Goal: Task Accomplishment & Management: Manage account settings

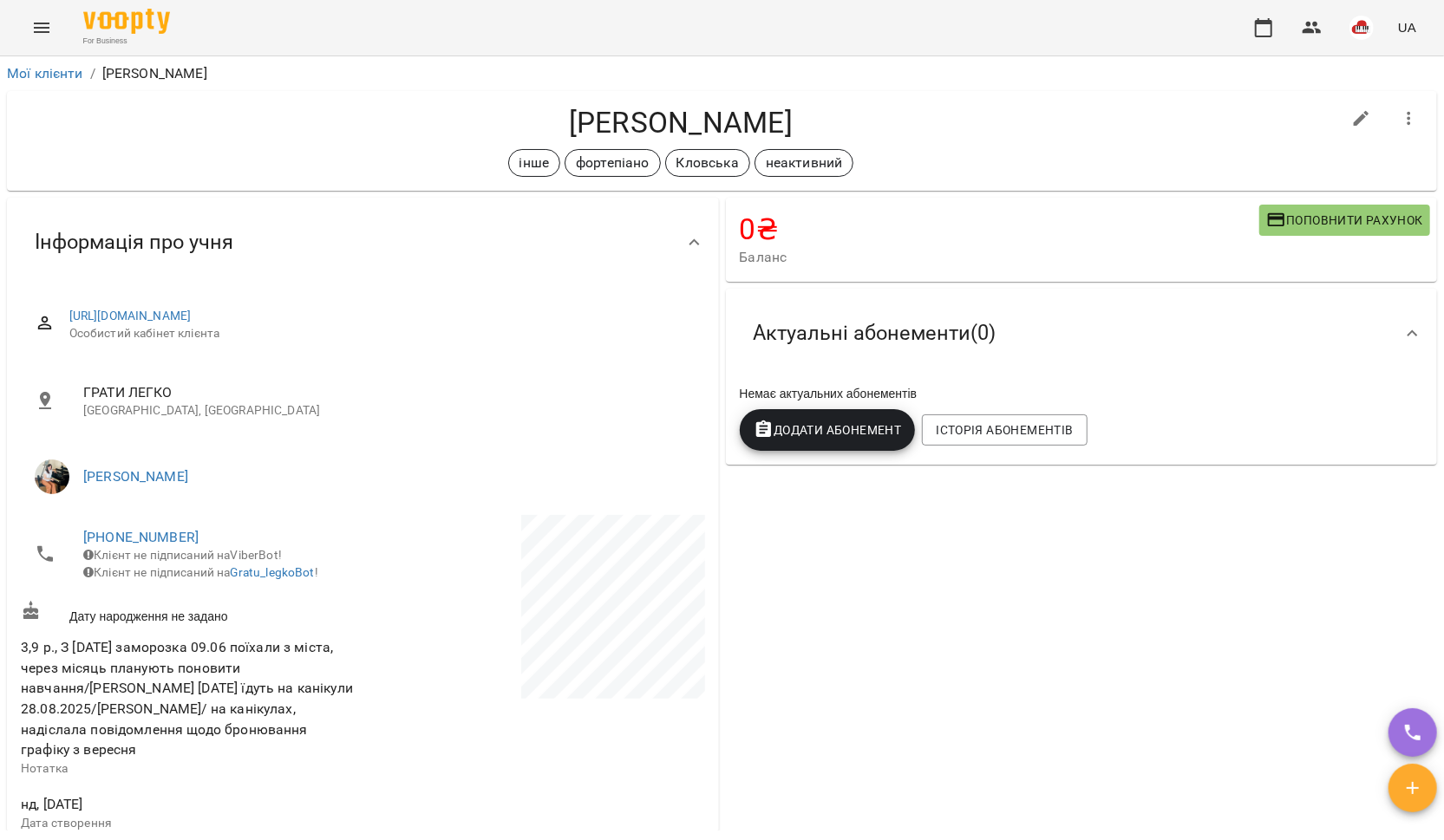
scroll to position [591, 0]
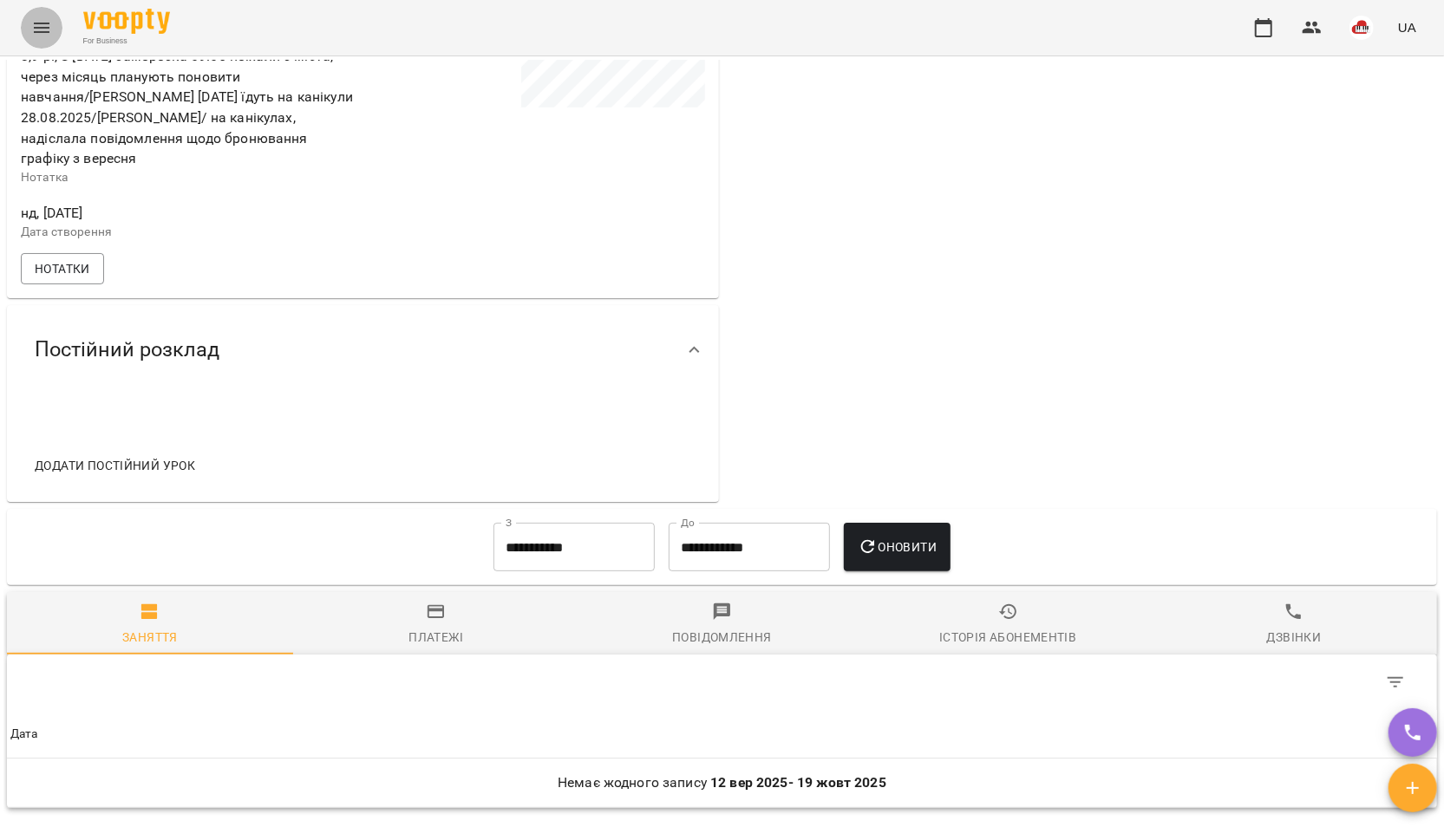
click at [55, 26] on button "Menu" at bounding box center [41, 28] width 42 height 42
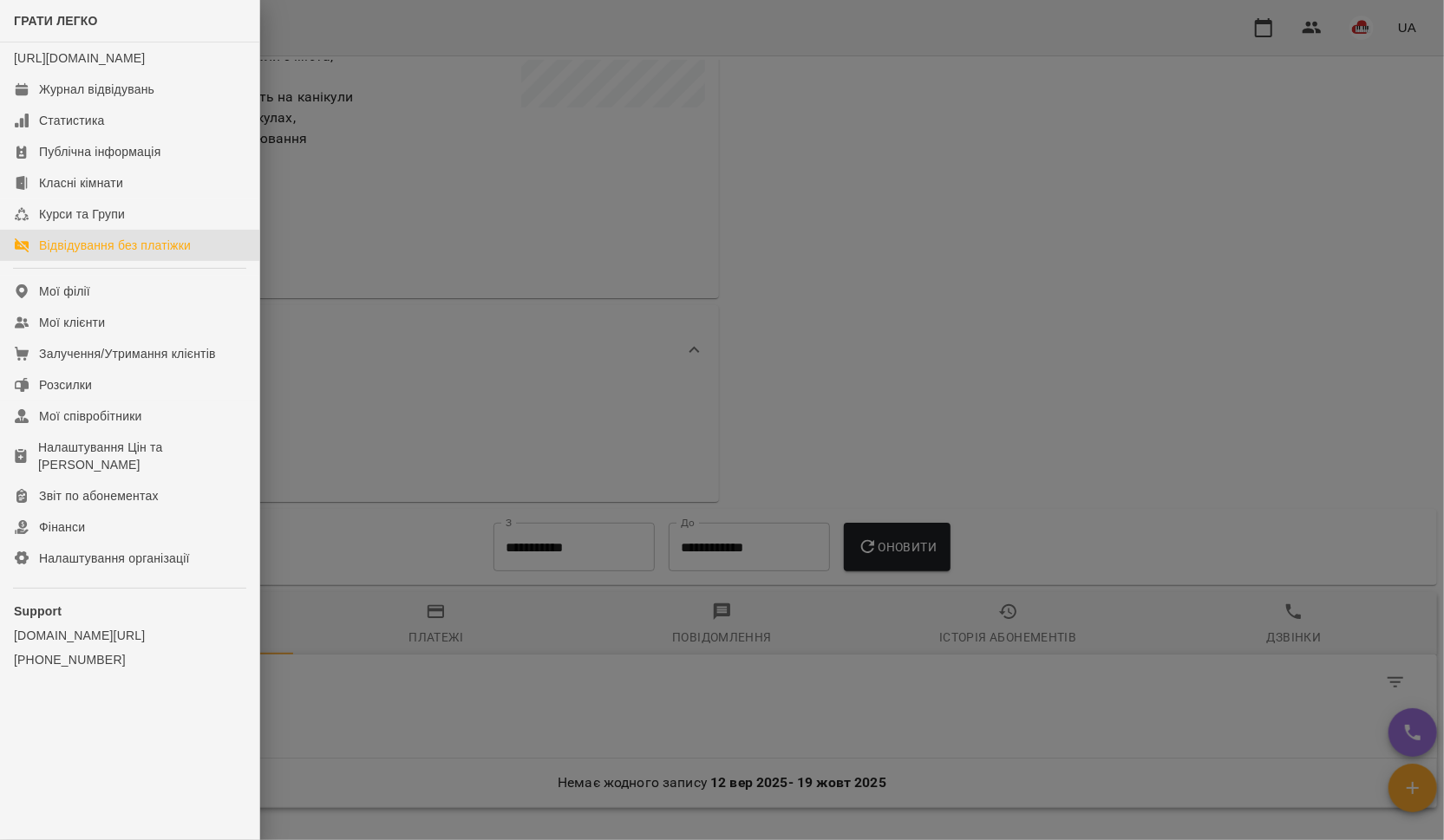
click at [63, 254] on div "Відвідування без платіжки" at bounding box center [115, 245] width 152 height 18
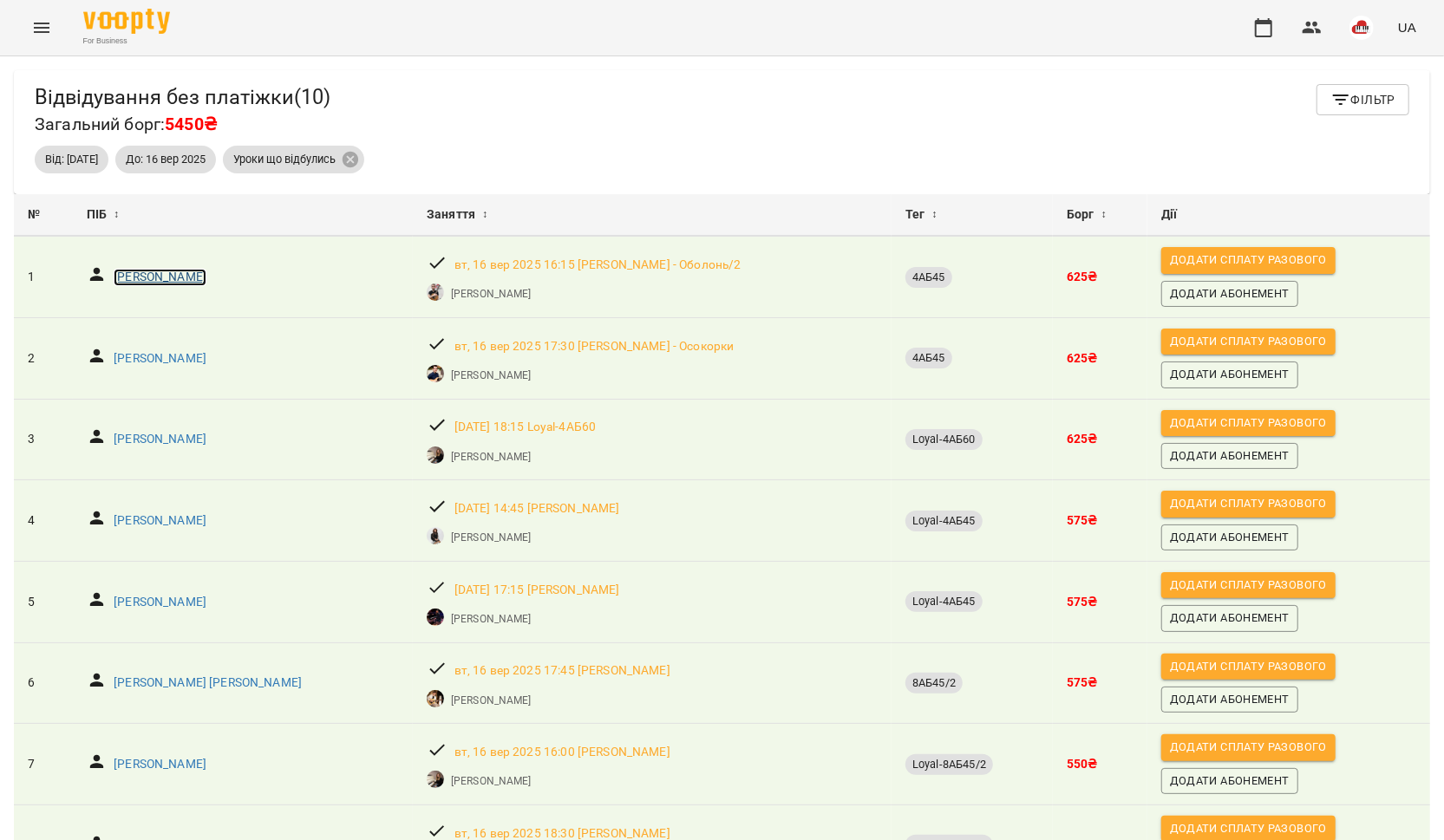
click at [162, 276] on p "Пічкуров Артем" at bounding box center [160, 277] width 92 height 18
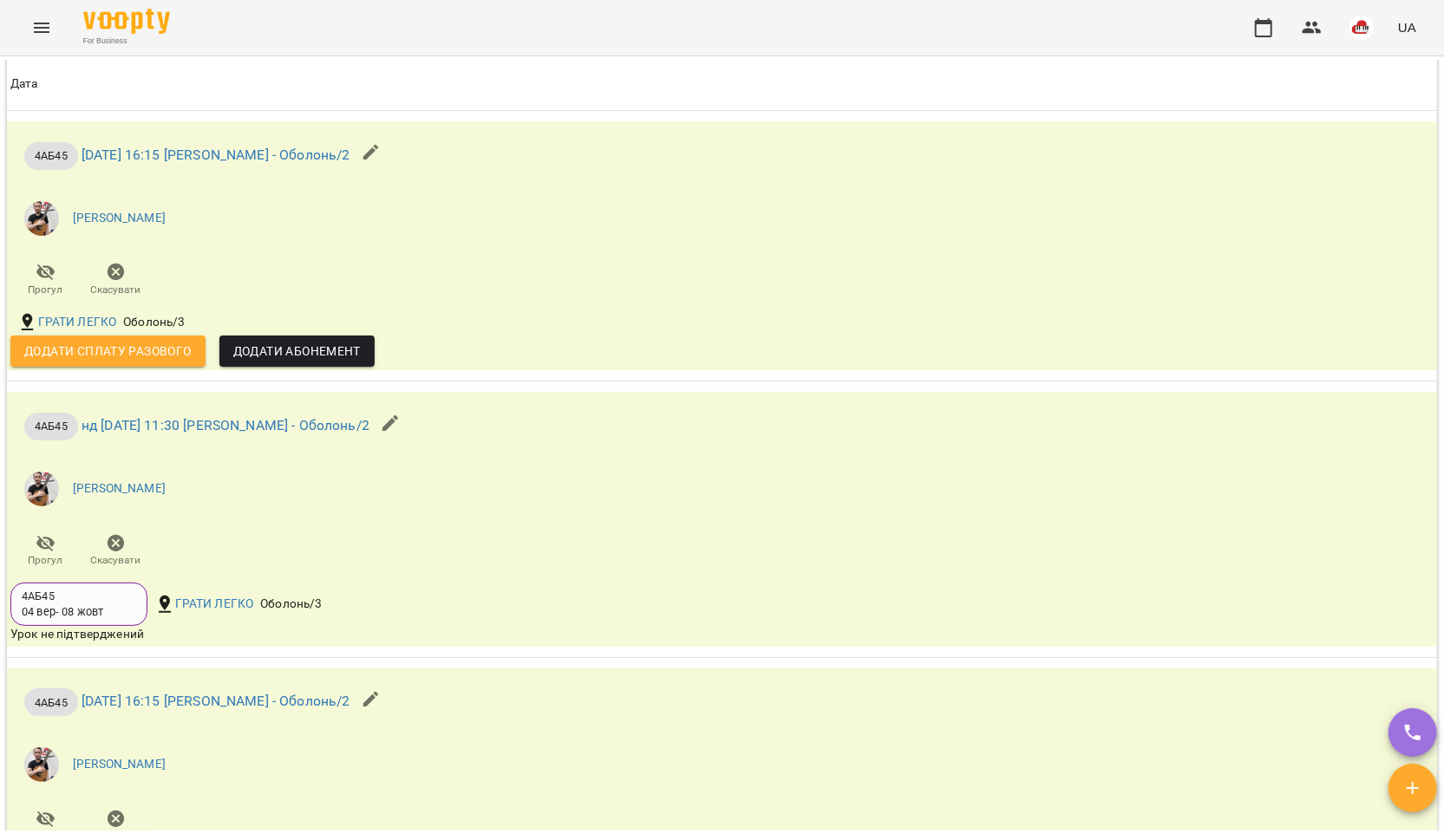
scroll to position [1818, 0]
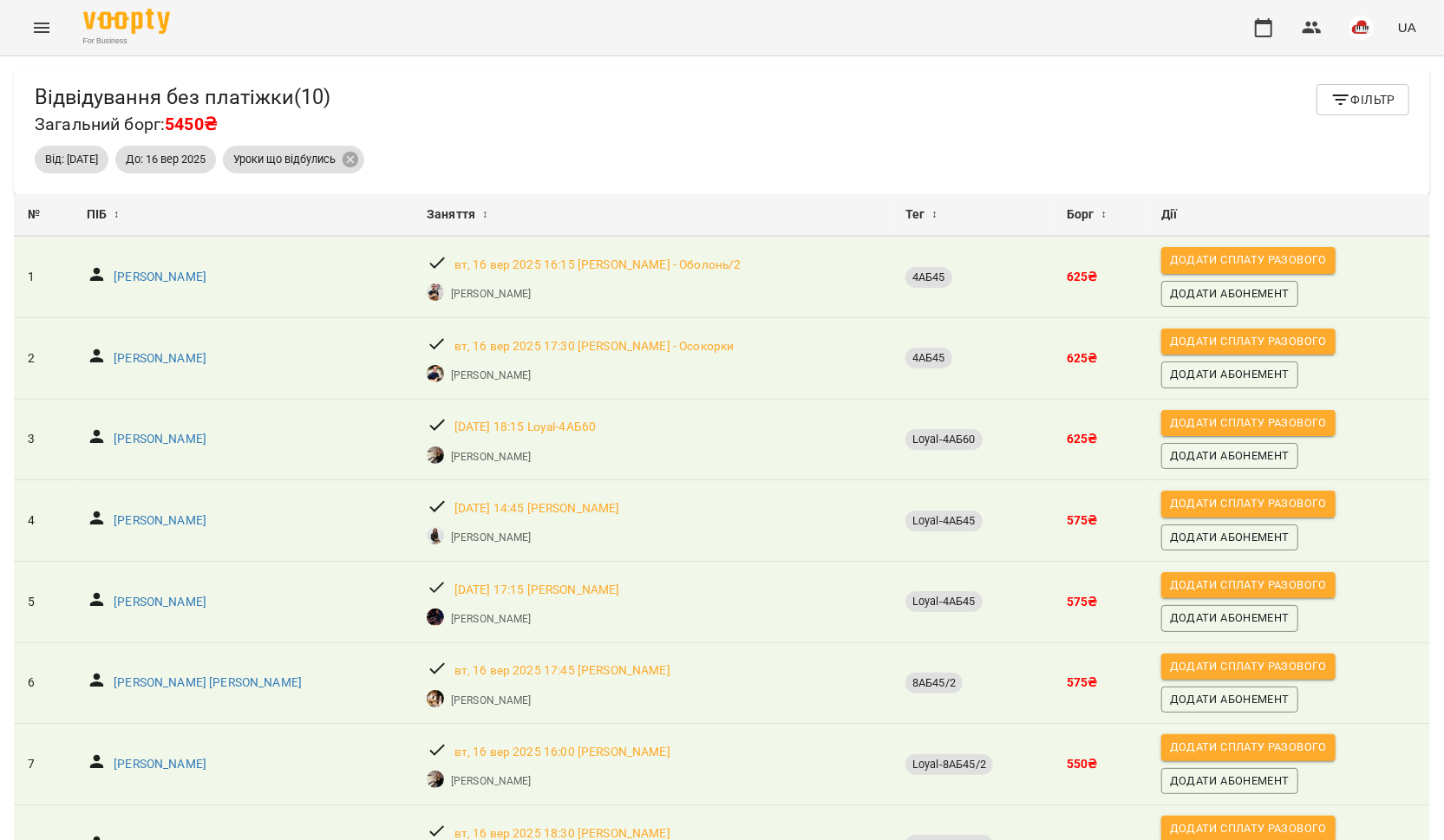
scroll to position [266, 0]
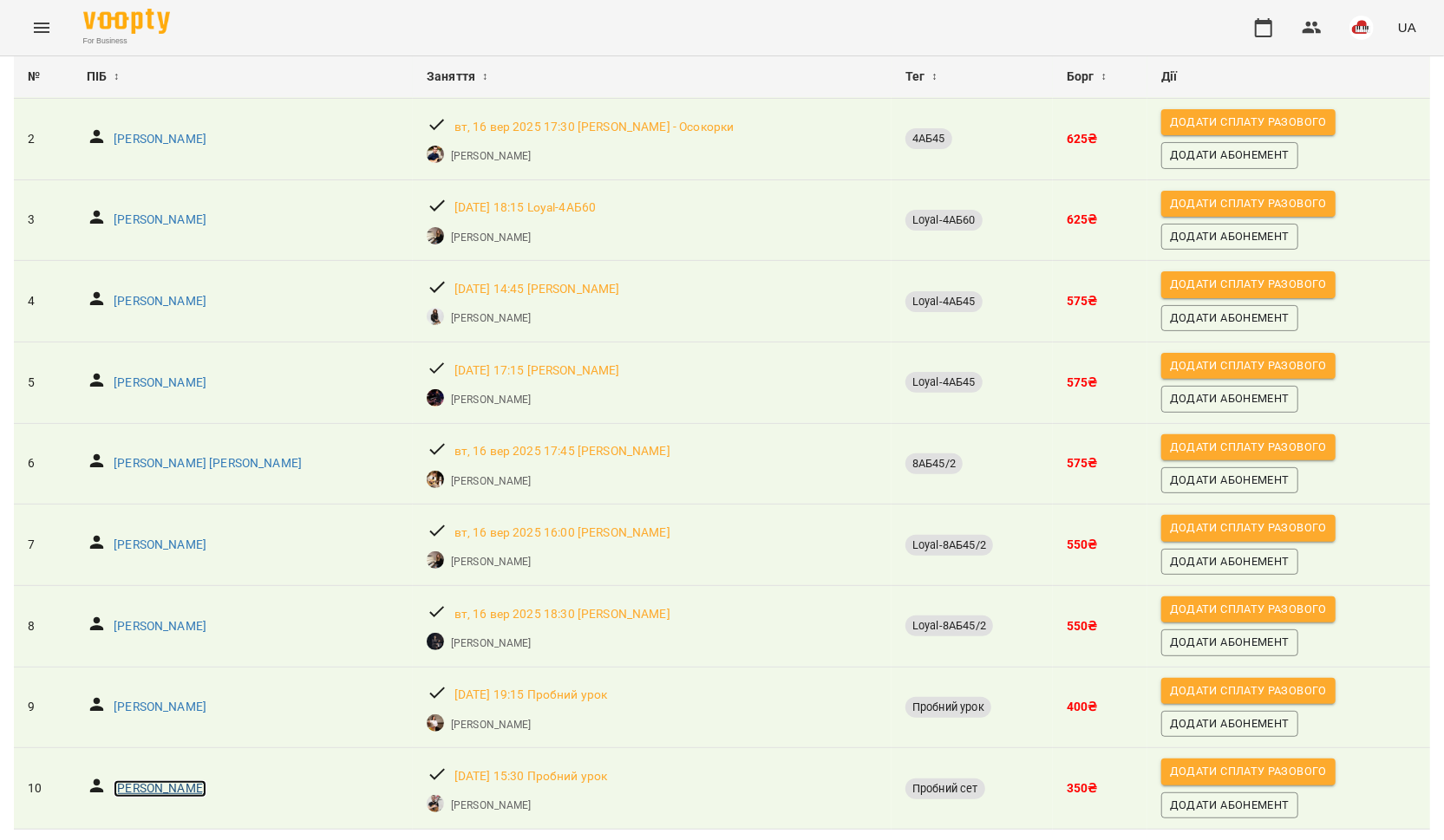
click at [159, 780] on p "Димніч Анастасія" at bounding box center [160, 789] width 92 height 18
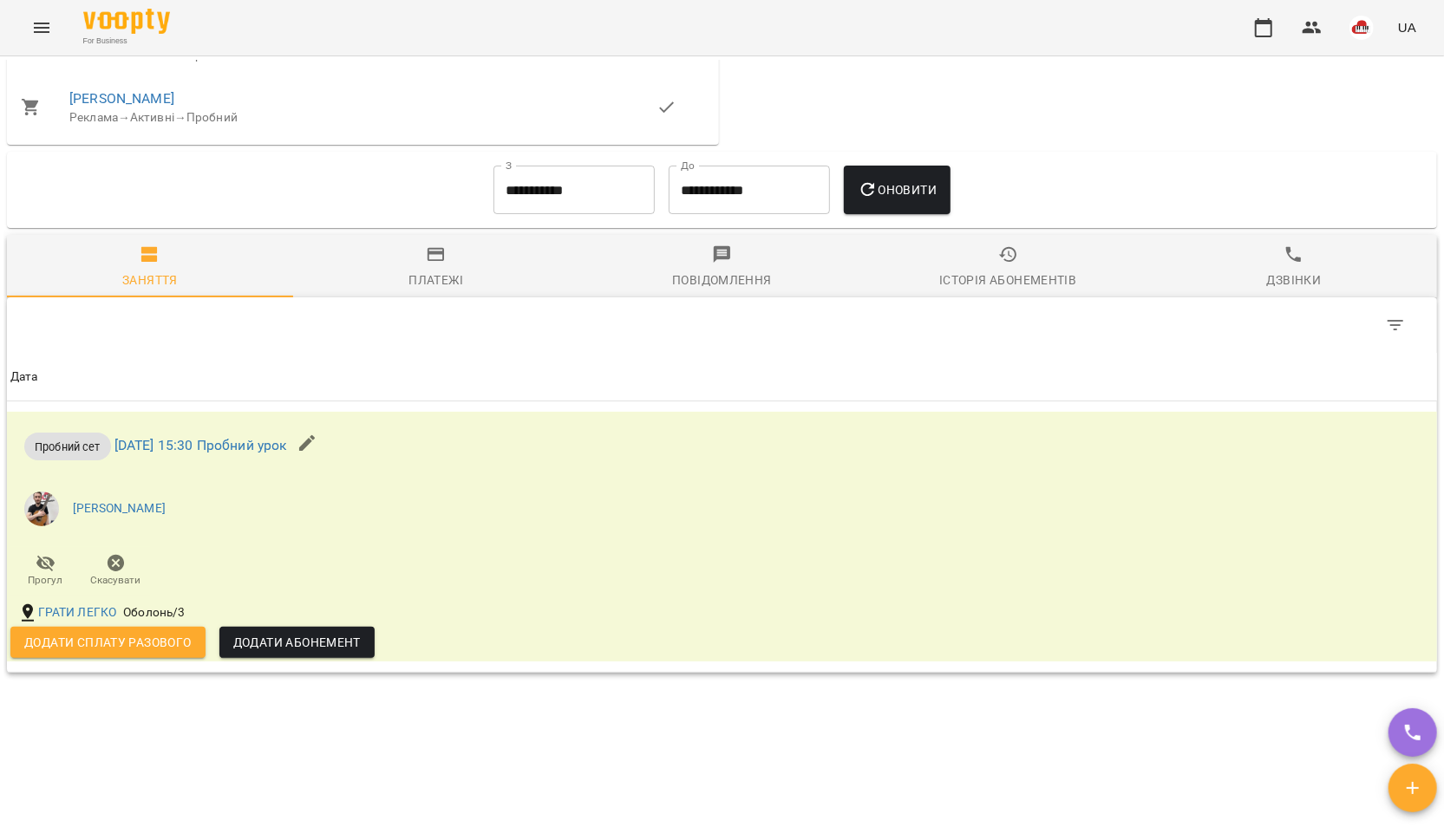
scroll to position [1278, 0]
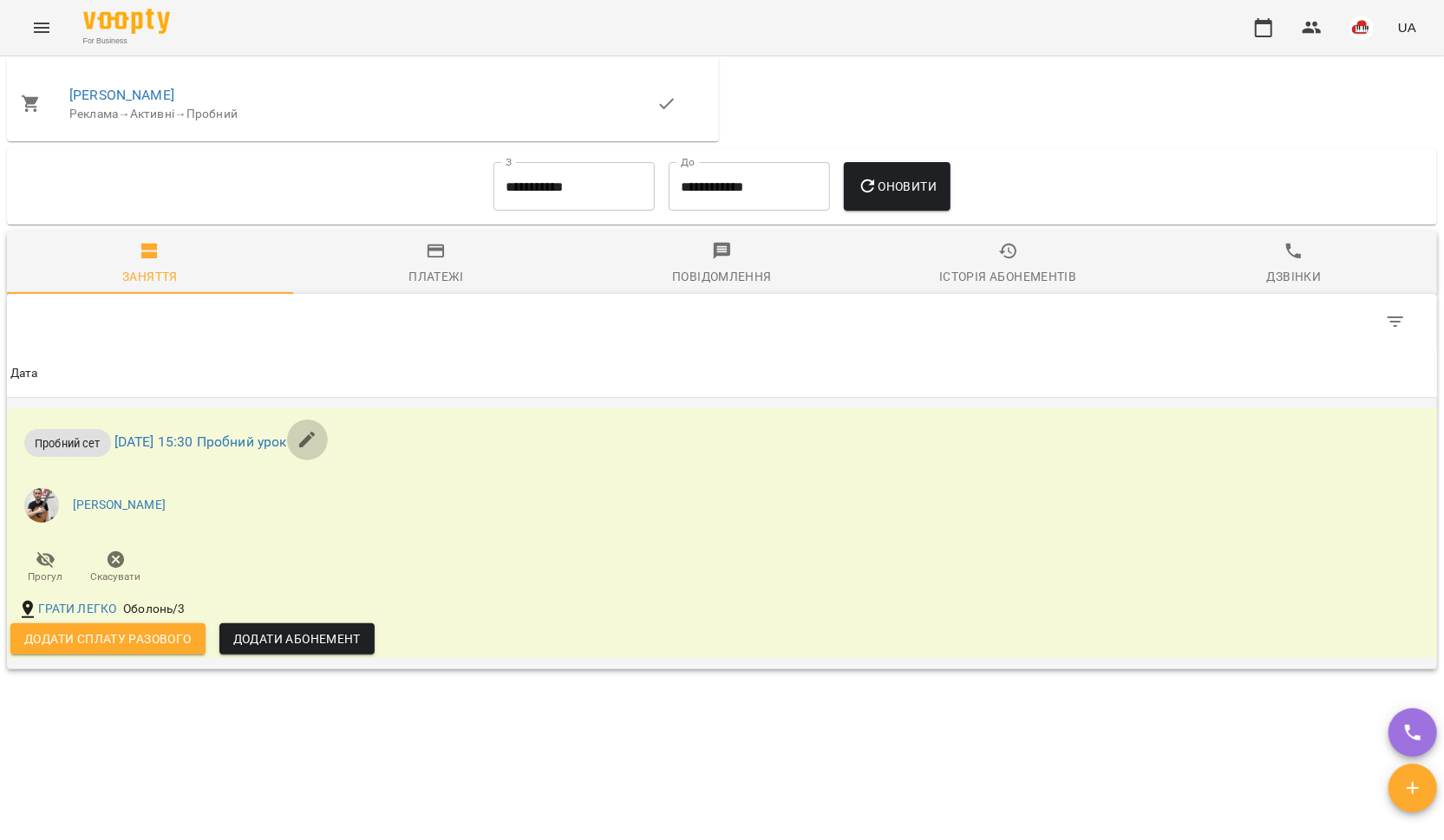
click at [317, 450] on icon "button" at bounding box center [307, 439] width 20 height 20
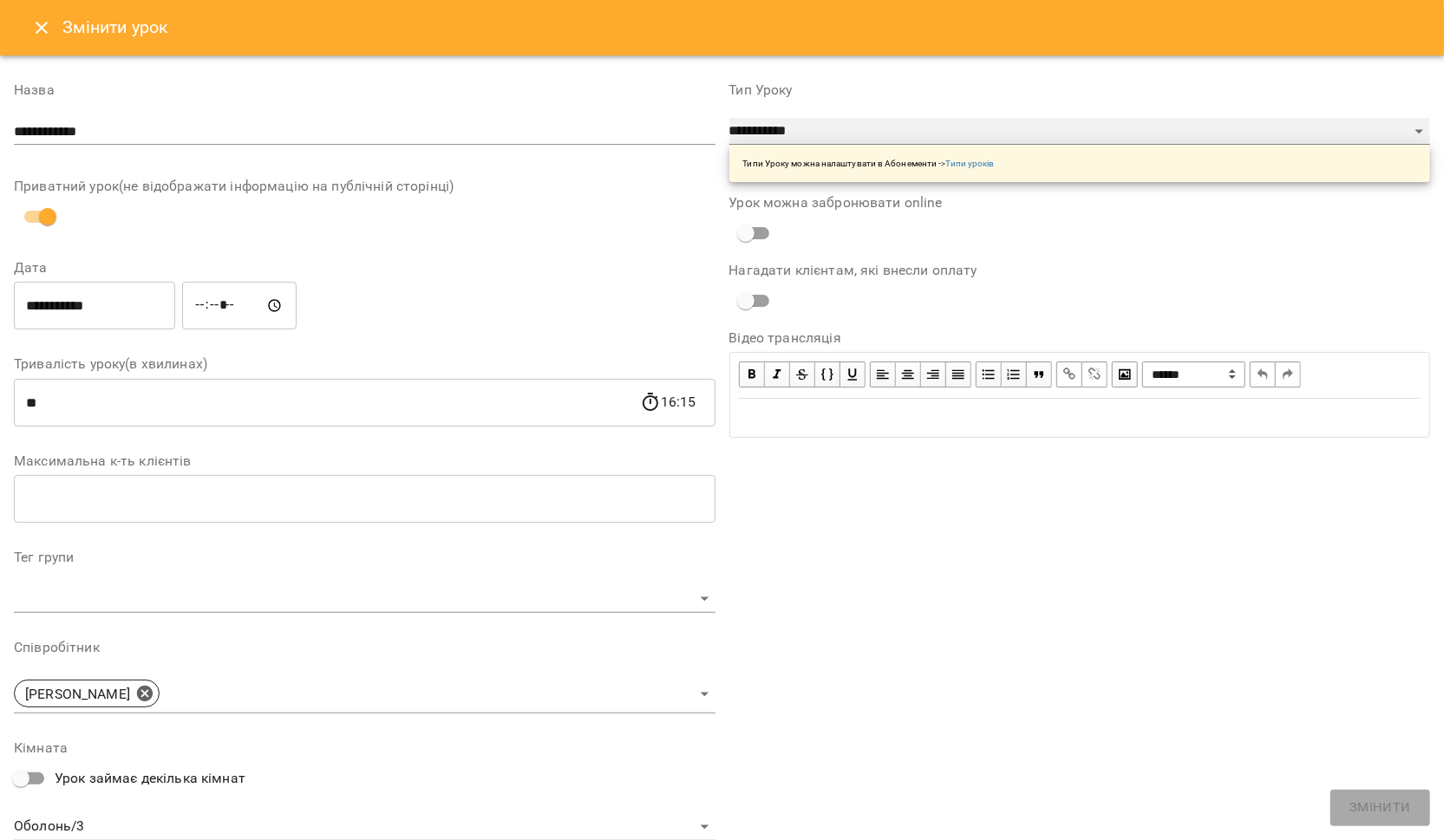
click at [774, 132] on select "**********" at bounding box center [1079, 132] width 702 height 28
select select "**********"
click at [729, 118] on select "**********" at bounding box center [1079, 132] width 702 height 28
click at [1384, 818] on span "Змінити" at bounding box center [1380, 808] width 61 height 22
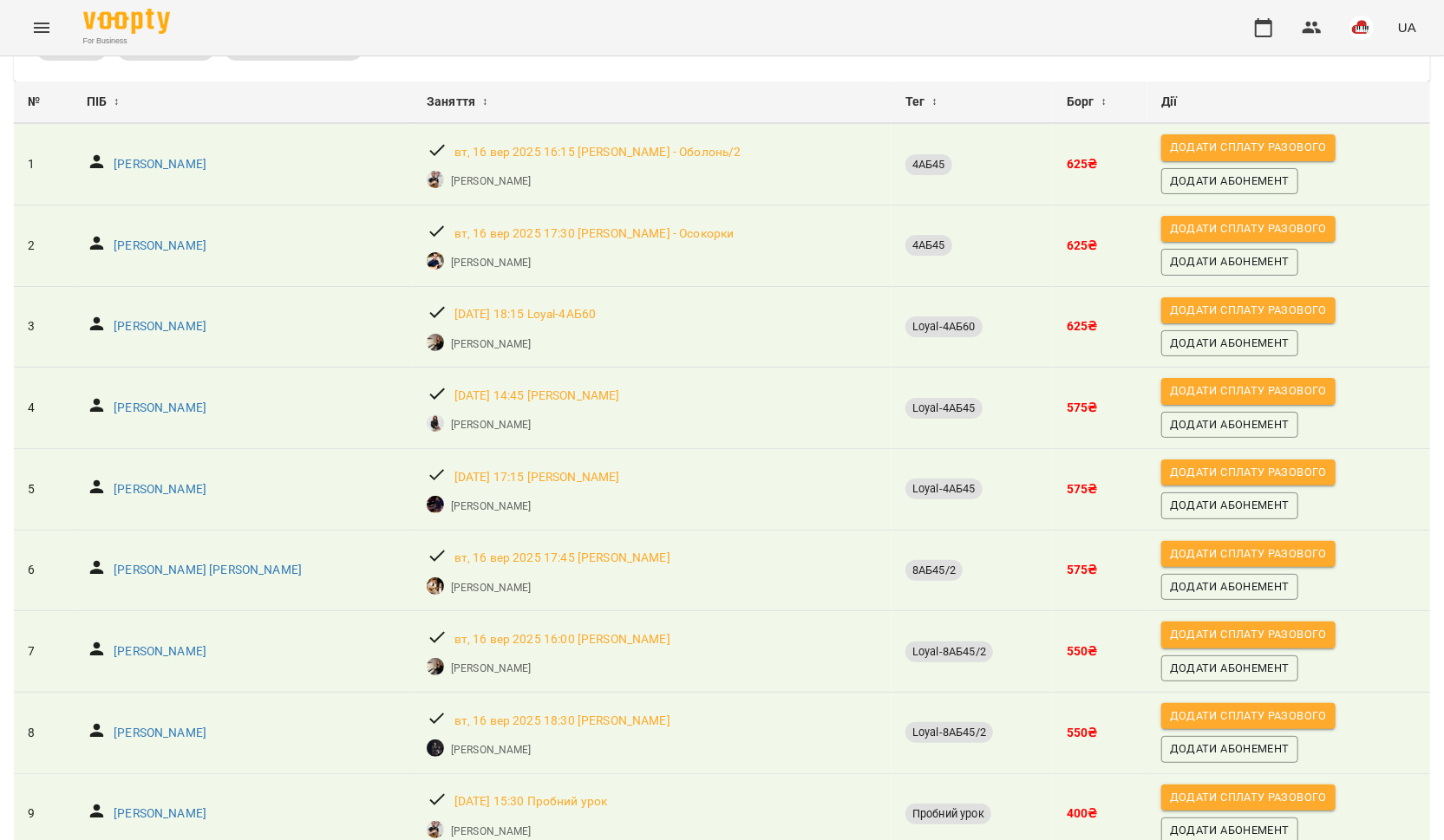
scroll to position [104, 0]
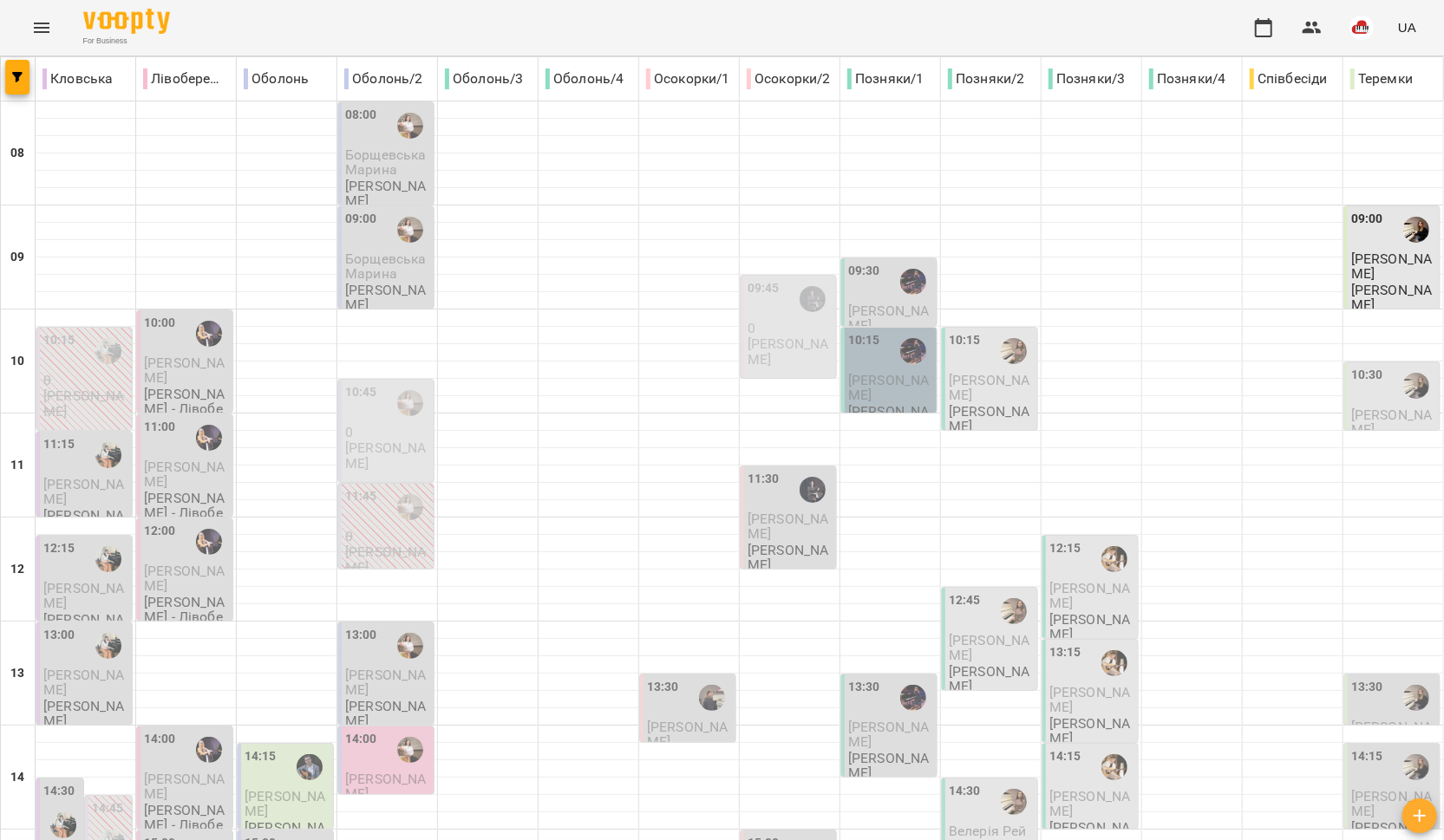
scroll to position [728, 0]
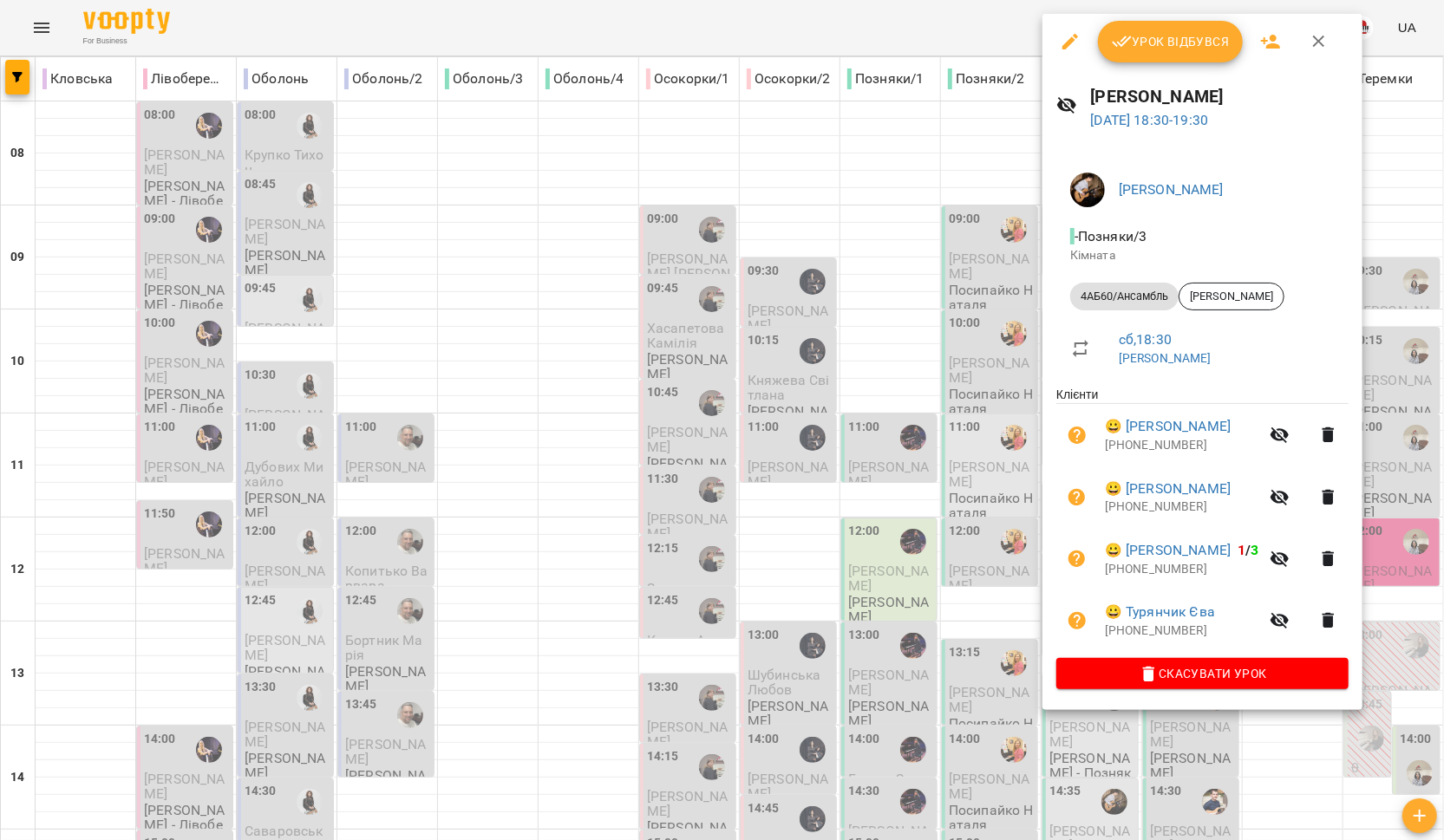
click at [900, 490] on div at bounding box center [722, 420] width 1444 height 840
